Goal: Find specific page/section: Find specific page/section

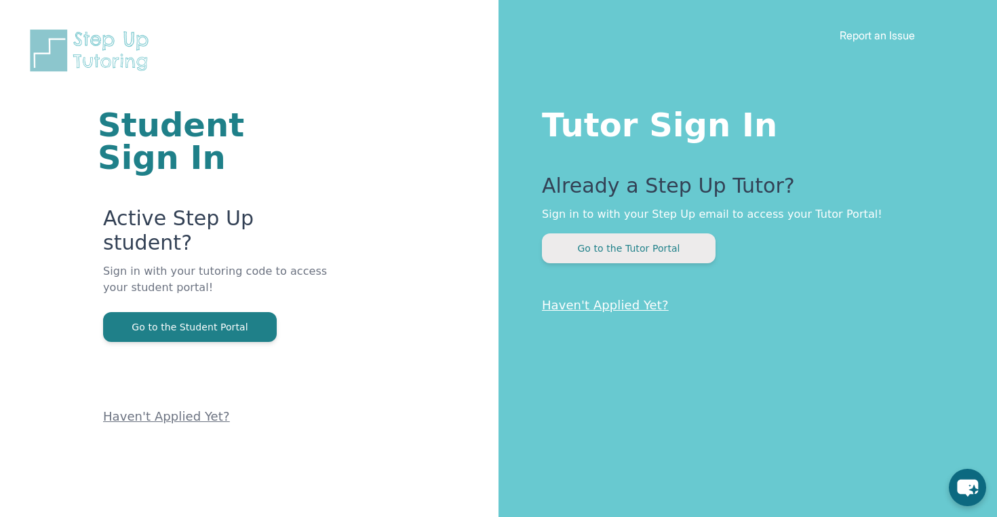
click at [661, 243] on button "Go to the Tutor Portal" at bounding box center [629, 248] width 174 height 30
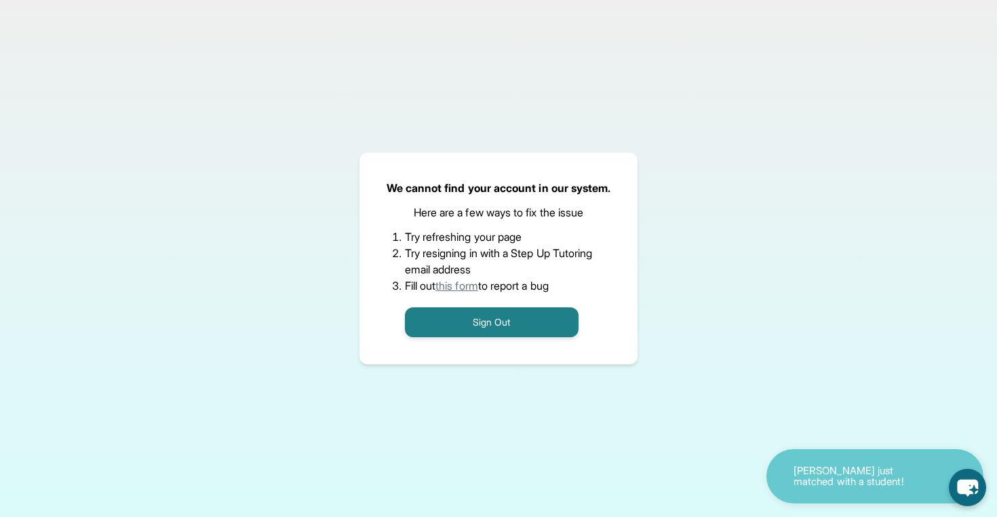
click at [454, 288] on link "this form" at bounding box center [456, 286] width 43 height 14
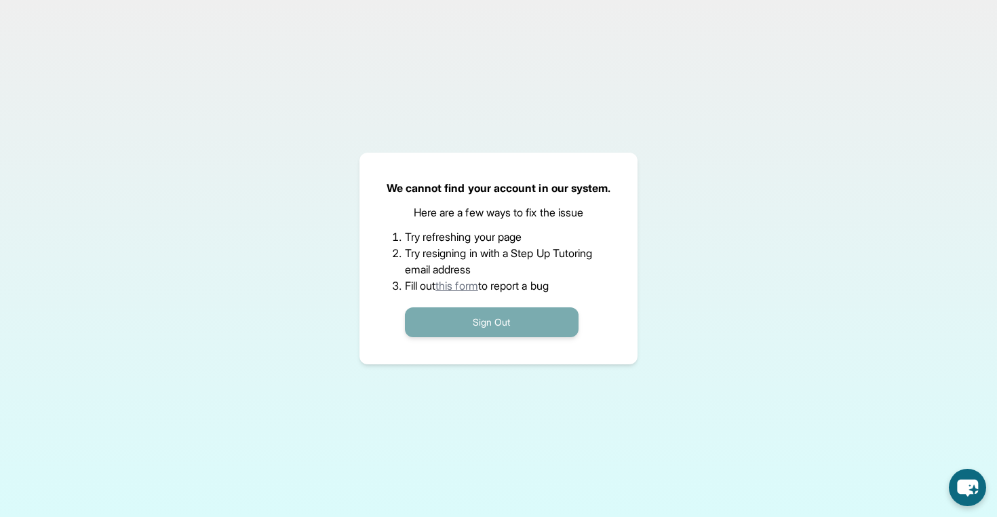
click at [473, 320] on button "Sign Out" at bounding box center [492, 322] width 174 height 30
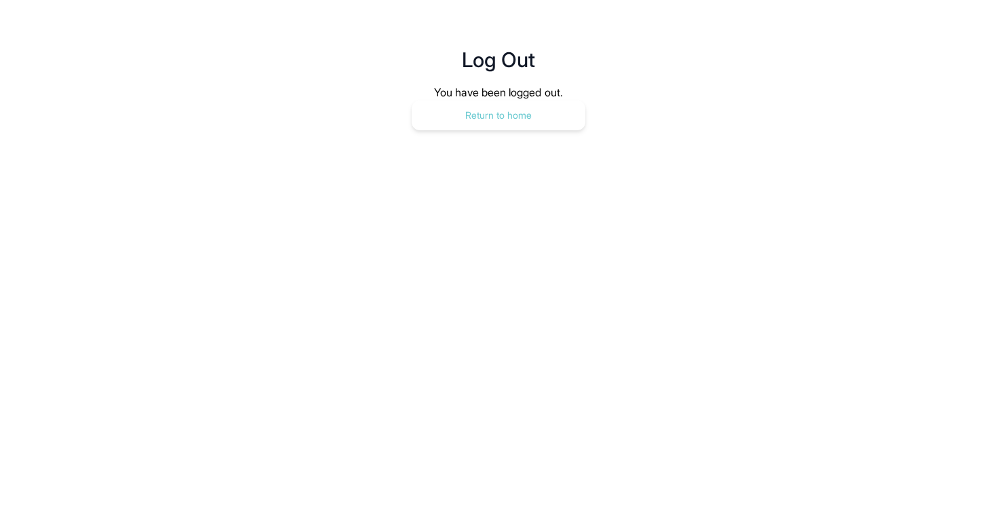
click at [494, 125] on button "Return to home" at bounding box center [499, 115] width 174 height 30
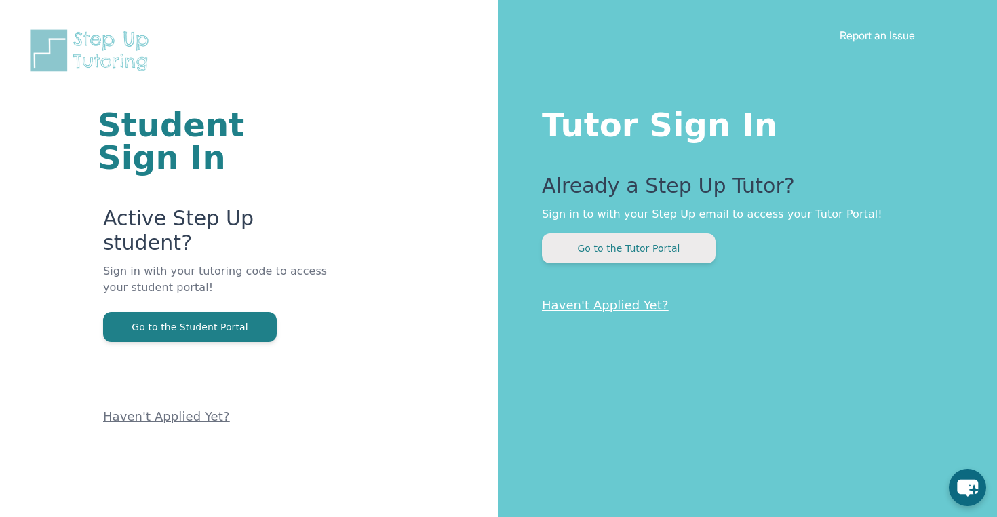
click at [625, 250] on button "Go to the Tutor Portal" at bounding box center [629, 248] width 174 height 30
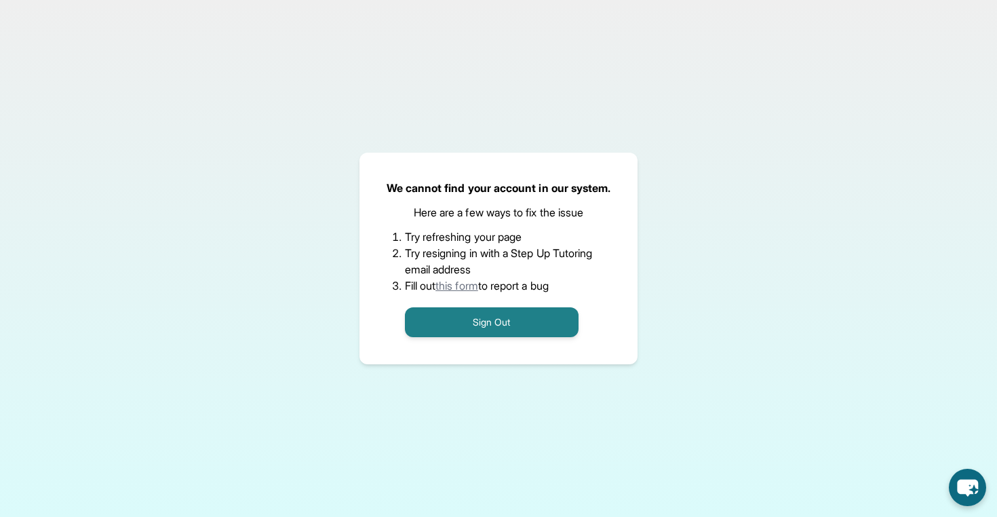
click at [359, 298] on div "We cannot find your account in our system. Here are a few ways to fix the issue…" at bounding box center [498, 259] width 279 height 212
